Goal: Transaction & Acquisition: Purchase product/service

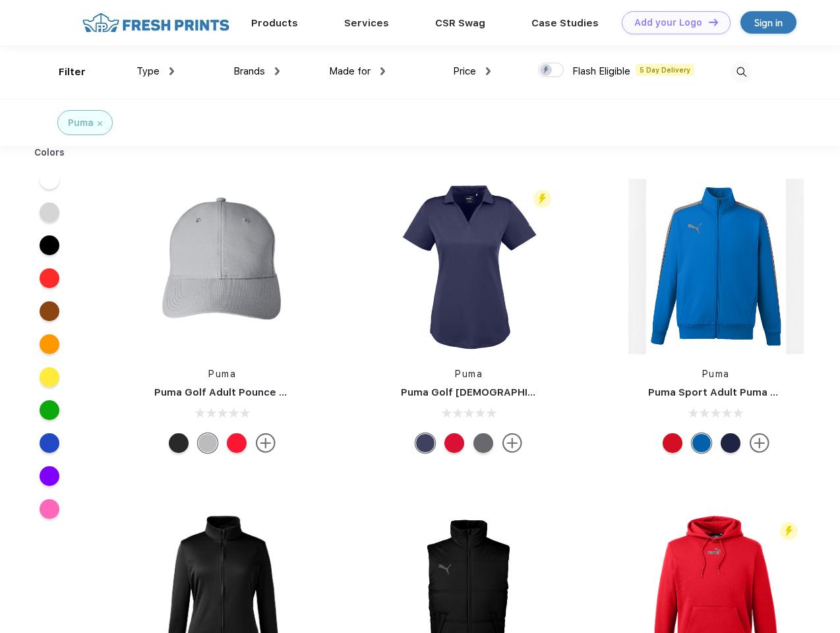
click at [671, 22] on link "Add your Logo Design Tool" at bounding box center [675, 22] width 109 height 23
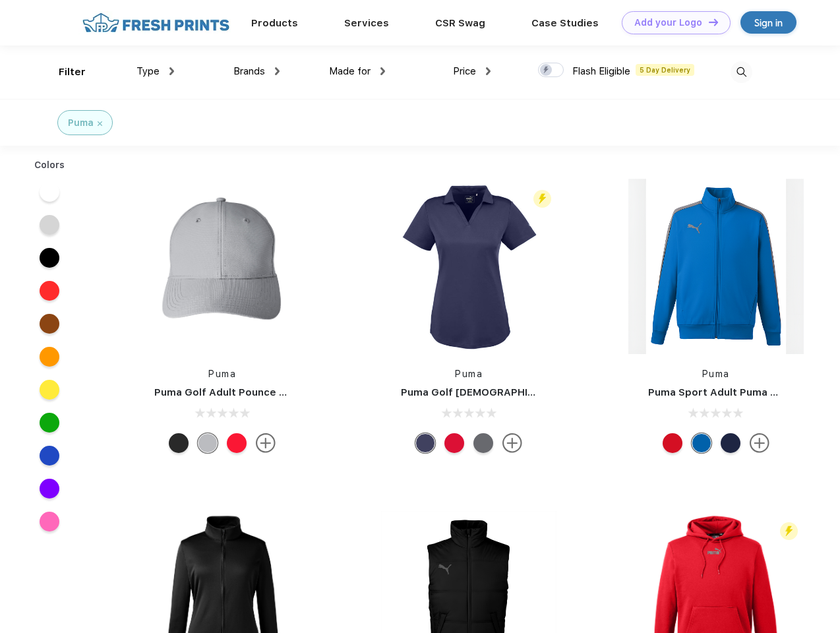
click at [0, 0] on div "Design Tool" at bounding box center [0, 0] width 0 height 0
click at [707, 22] on link "Add your Logo Design Tool" at bounding box center [675, 22] width 109 height 23
click at [63, 72] on div "Filter" at bounding box center [72, 72] width 27 height 15
click at [156, 71] on span "Type" at bounding box center [147, 71] width 23 height 12
click at [256, 71] on span "Brands" at bounding box center [249, 71] width 32 height 12
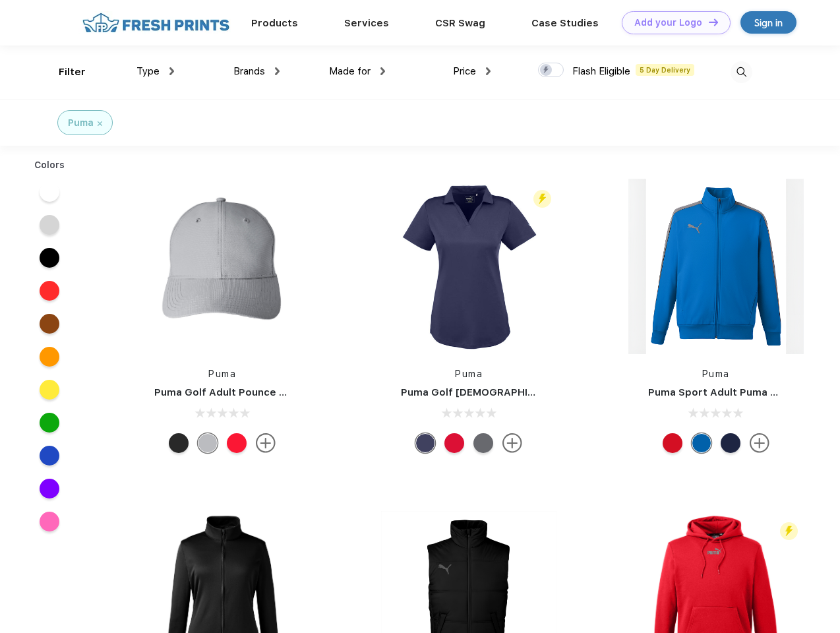
click at [357, 71] on span "Made for" at bounding box center [350, 71] width 42 height 12
click at [472, 71] on span "Price" at bounding box center [464, 71] width 23 height 12
click at [551, 71] on div at bounding box center [551, 70] width 26 height 14
click at [546, 71] on input "checkbox" at bounding box center [542, 66] width 9 height 9
click at [741, 72] on img at bounding box center [741, 72] width 22 height 22
